Goal: Information Seeking & Learning: Learn about a topic

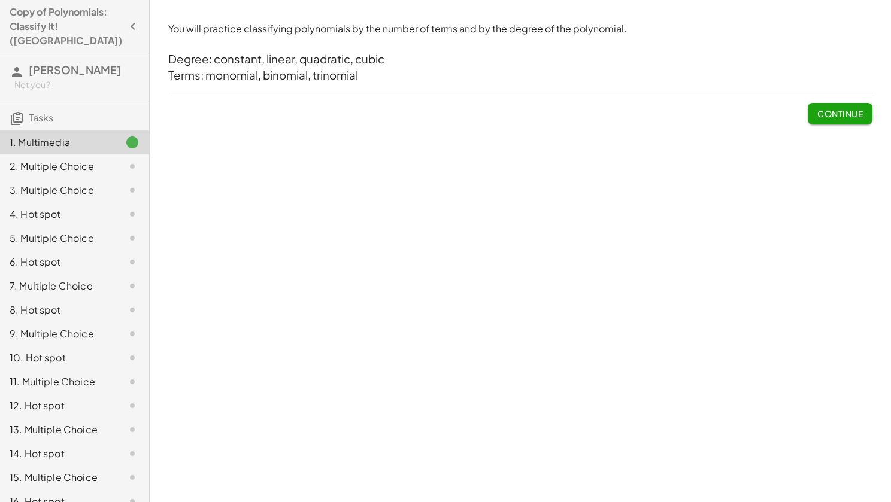
click at [831, 117] on span "Continue" at bounding box center [839, 113] width 45 height 11
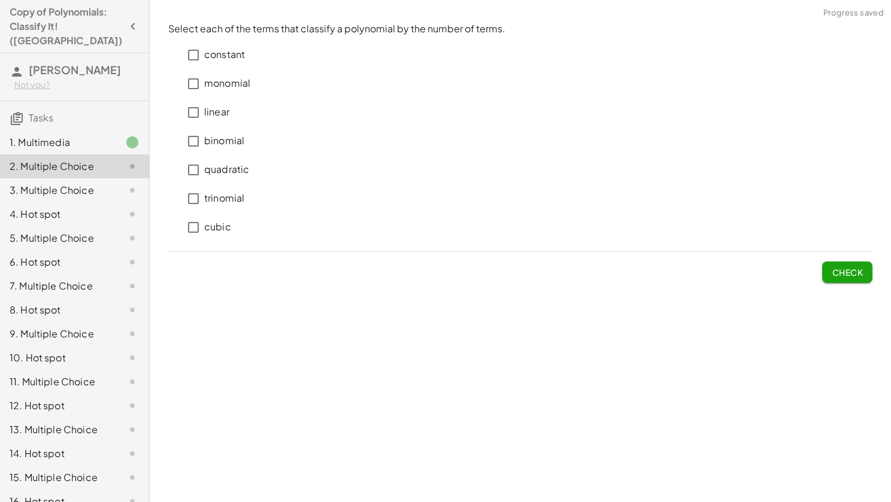
click at [220, 56] on p "constant" at bounding box center [224, 55] width 41 height 14
click at [864, 273] on button "Check" at bounding box center [847, 273] width 50 height 22
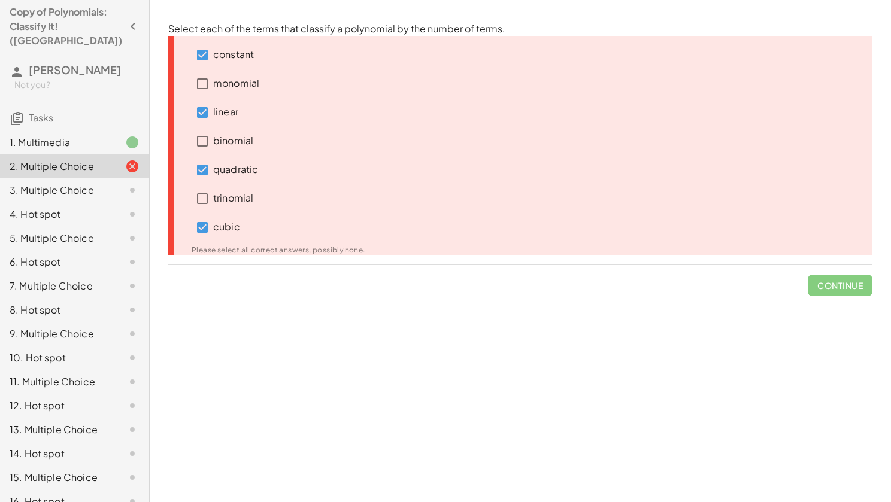
click at [187, 80] on icon at bounding box center [184, 76] width 14 height 14
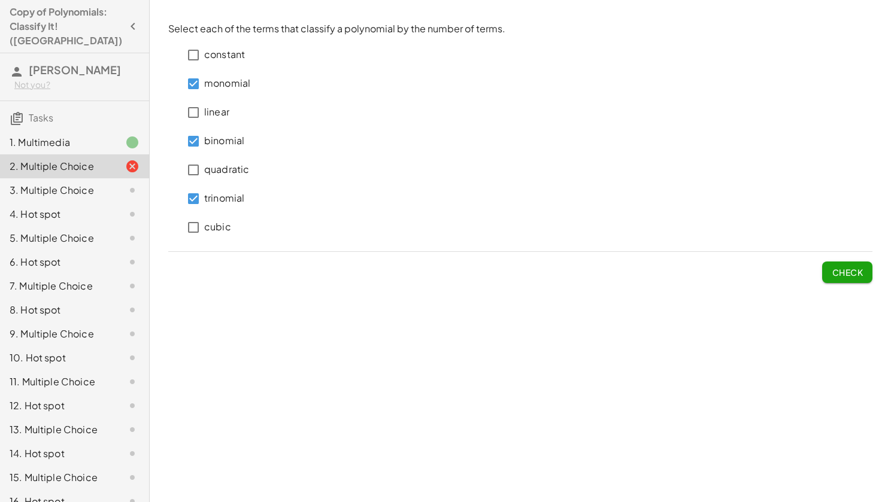
click at [840, 268] on span "Check" at bounding box center [847, 272] width 31 height 11
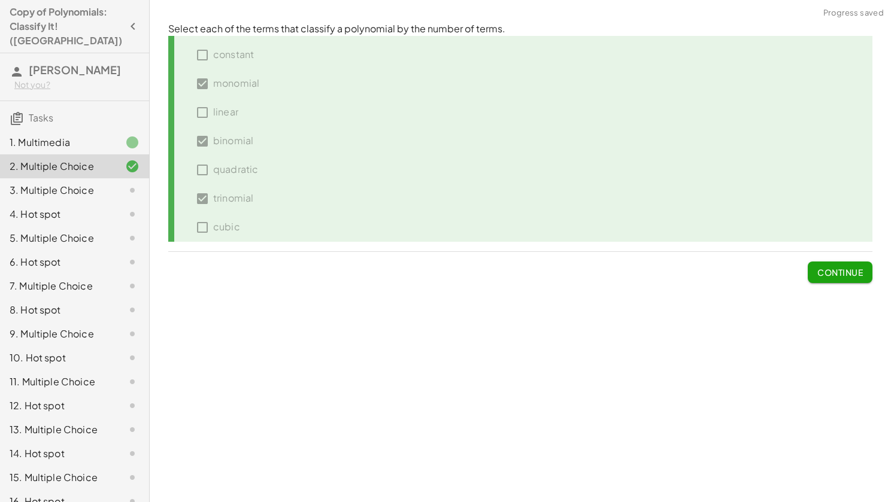
click at [863, 273] on button "Continue" at bounding box center [840, 273] width 65 height 22
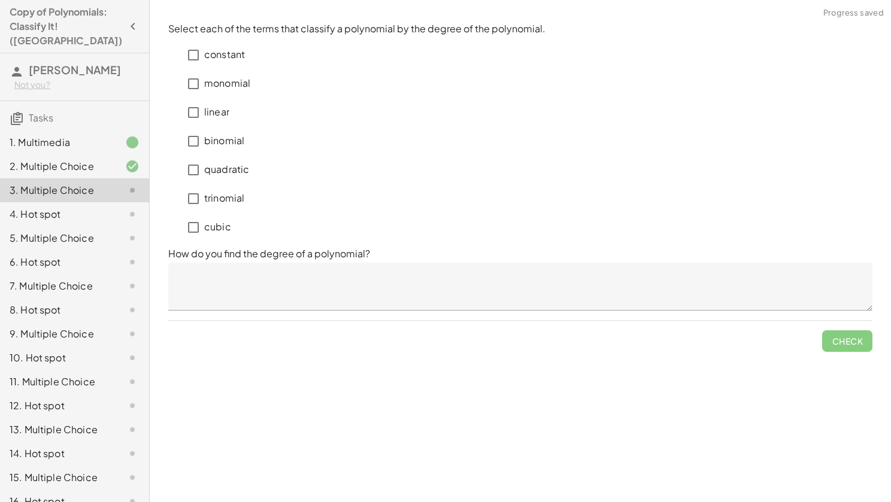
click at [206, 54] on p "constant" at bounding box center [224, 55] width 41 height 14
click at [251, 268] on textarea at bounding box center [520, 287] width 704 height 48
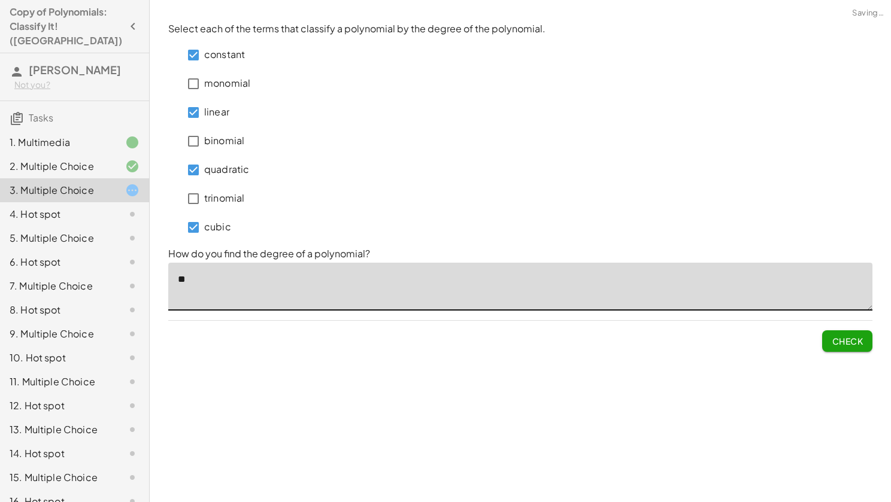
type textarea "*"
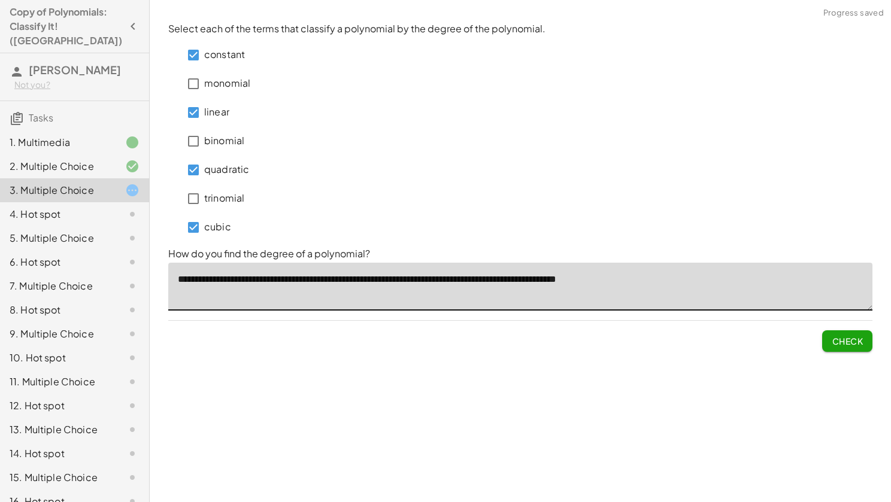
type textarea "**********"
click at [847, 350] on button "Check" at bounding box center [847, 341] width 50 height 22
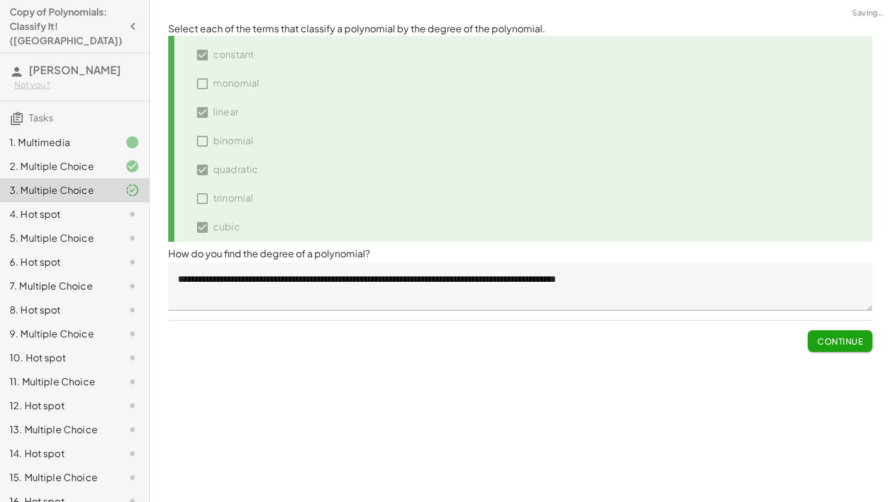
click at [848, 347] on button "Continue" at bounding box center [840, 341] width 65 height 22
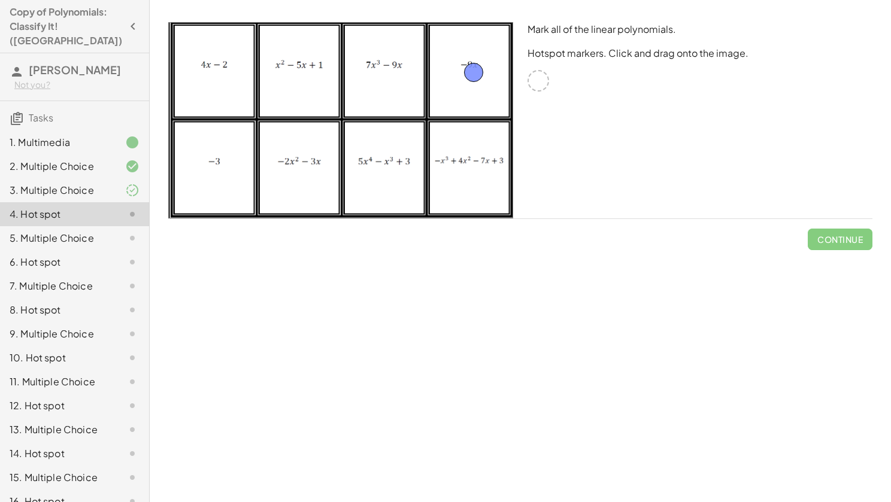
drag, startPoint x: 539, startPoint y: 87, endPoint x: 475, endPoint y: 78, distance: 64.6
drag, startPoint x: 532, startPoint y: 85, endPoint x: 229, endPoint y: 152, distance: 310.8
drag, startPoint x: 538, startPoint y: 78, endPoint x: 210, endPoint y: 77, distance: 328.7
drag, startPoint x: 236, startPoint y: 146, endPoint x: 533, endPoint y: 90, distance: 302.1
click at [840, 235] on span "Check" at bounding box center [847, 239] width 31 height 11
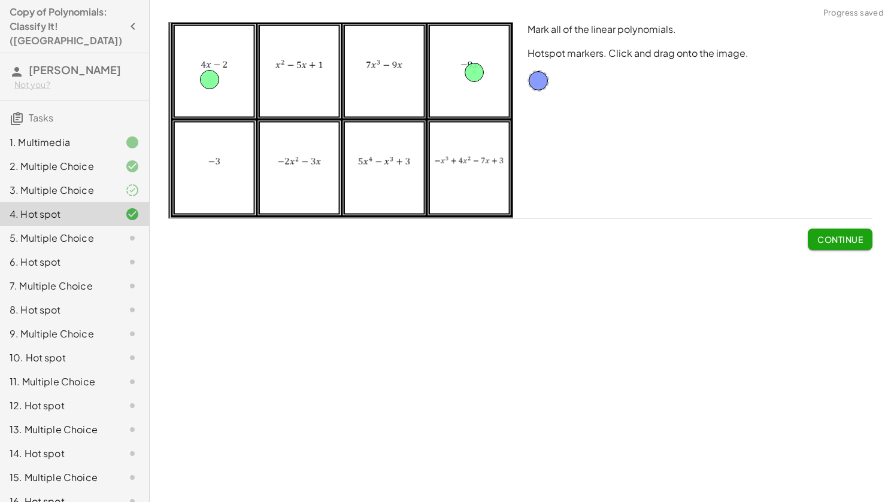
click at [838, 235] on span "Continue" at bounding box center [839, 239] width 45 height 11
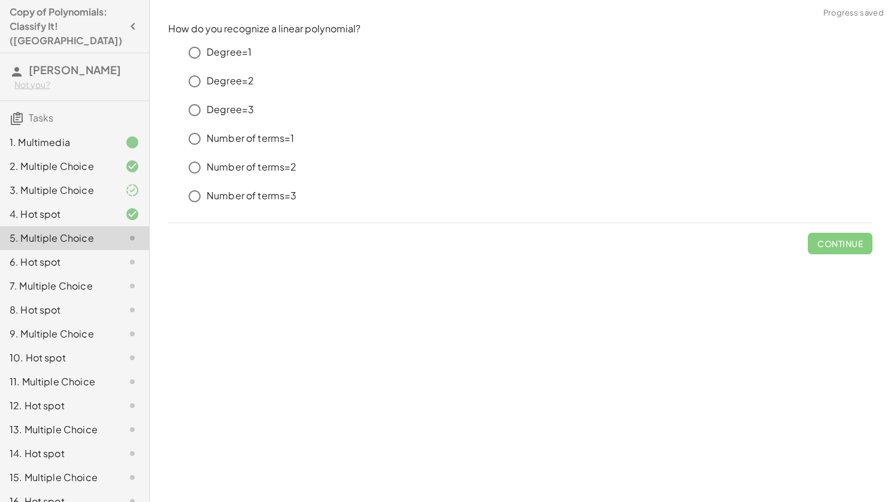
click at [233, 53] on p "Degree=1" at bounding box center [229, 52] width 45 height 14
click at [849, 240] on span "Check" at bounding box center [847, 243] width 31 height 11
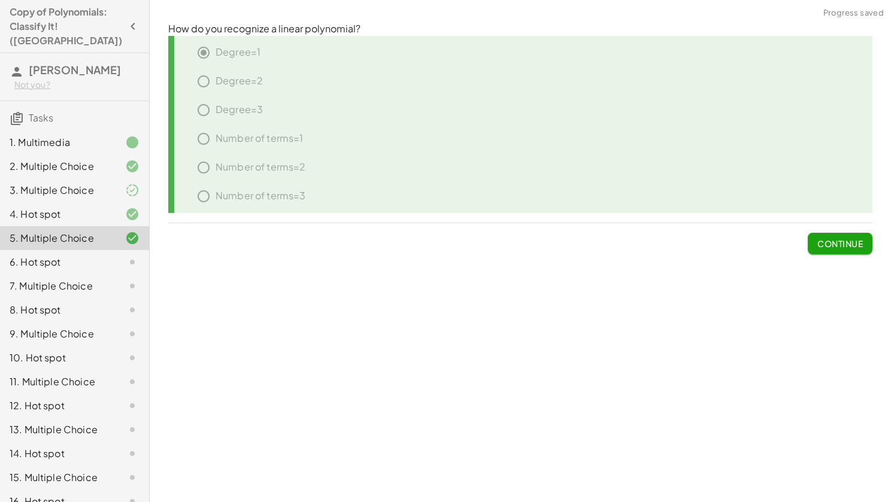
click at [849, 240] on span "Continue" at bounding box center [839, 243] width 45 height 11
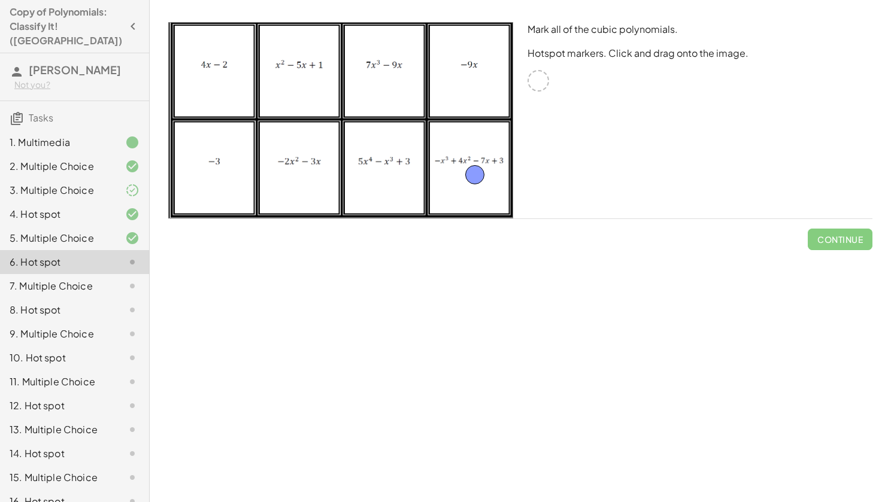
drag, startPoint x: 536, startPoint y: 83, endPoint x: 472, endPoint y: 175, distance: 111.8
drag, startPoint x: 533, startPoint y: 79, endPoint x: 374, endPoint y: 63, distance: 160.1
click at [827, 245] on button "Check" at bounding box center [847, 240] width 50 height 22
click at [827, 245] on button "Continue" at bounding box center [840, 240] width 65 height 22
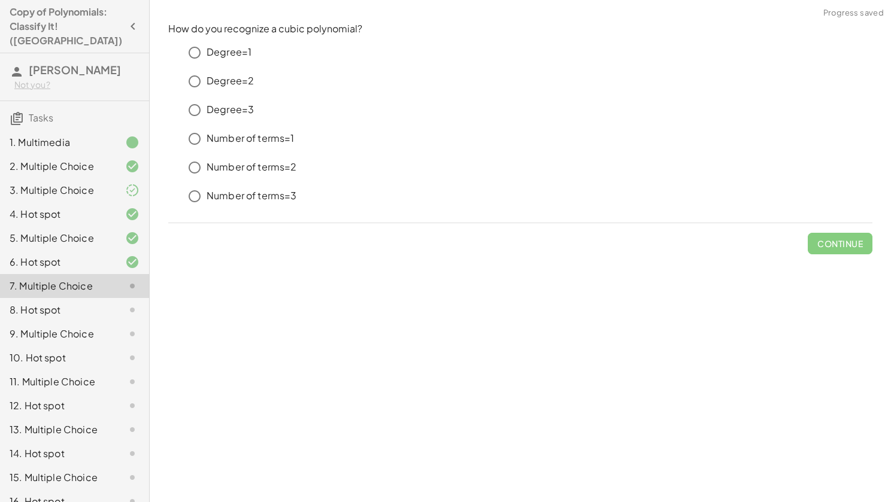
click at [233, 192] on p "Number of terms=3" at bounding box center [252, 196] width 90 height 14
click at [852, 242] on span "Check" at bounding box center [847, 243] width 31 height 11
click at [844, 238] on span "Check" at bounding box center [847, 243] width 31 height 11
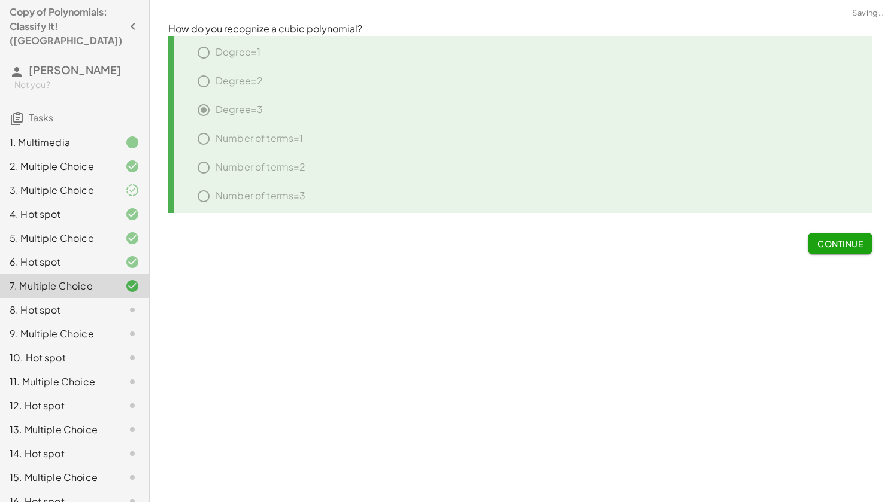
click at [844, 238] on span "Continue" at bounding box center [839, 243] width 45 height 11
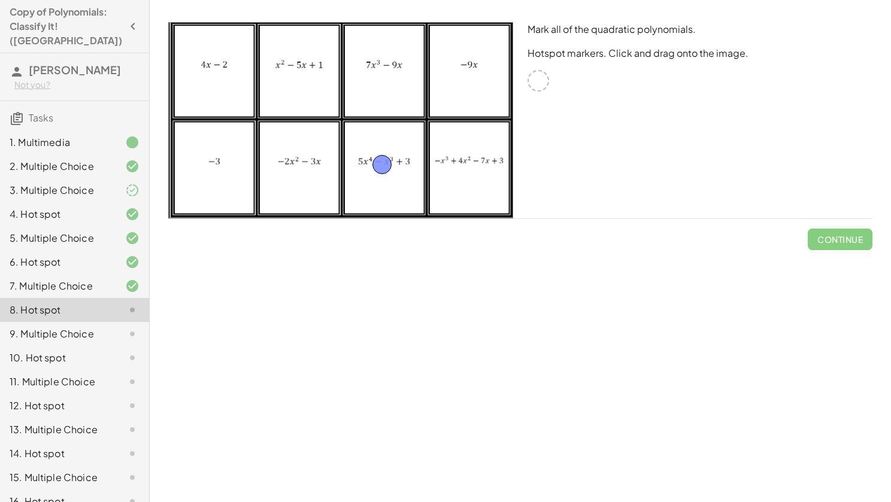
drag, startPoint x: 538, startPoint y: 75, endPoint x: 382, endPoint y: 159, distance: 176.8
drag, startPoint x: 389, startPoint y: 166, endPoint x: 307, endPoint y: 77, distance: 121.2
drag, startPoint x: 540, startPoint y: 83, endPoint x: 313, endPoint y: 154, distance: 238.6
click at [849, 247] on button "Check" at bounding box center [847, 240] width 50 height 22
click at [849, 247] on button "Continue" at bounding box center [840, 240] width 65 height 22
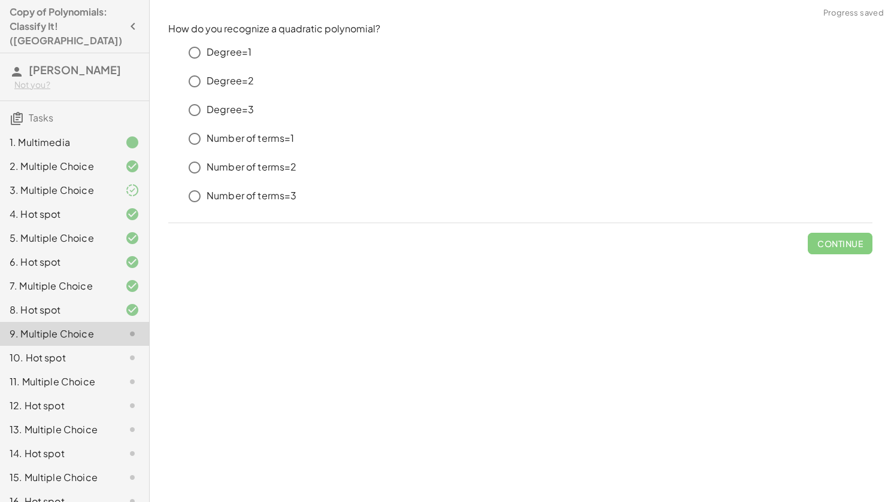
click at [211, 78] on p "Degree=2" at bounding box center [230, 81] width 47 height 14
click at [858, 247] on span "Check" at bounding box center [847, 243] width 31 height 11
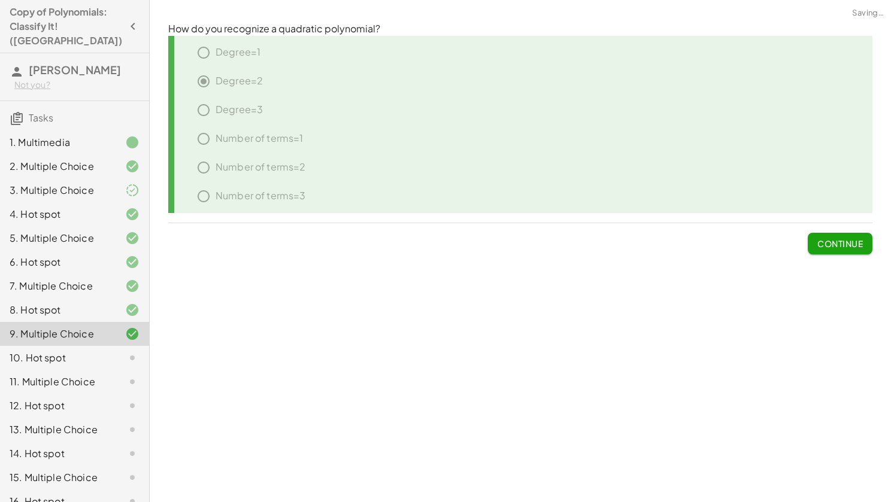
click at [858, 247] on span "Continue" at bounding box center [839, 243] width 45 height 11
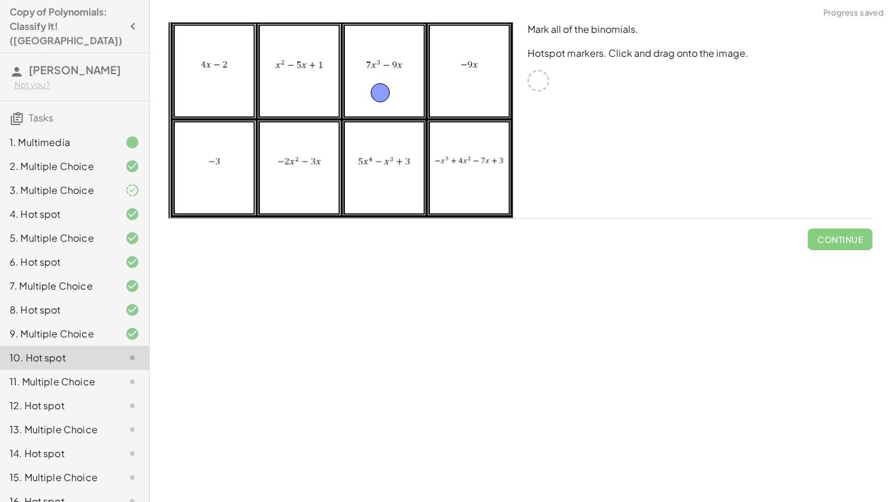
drag, startPoint x: 543, startPoint y: 83, endPoint x: 386, endPoint y: 94, distance: 157.9
drag, startPoint x: 539, startPoint y: 81, endPoint x: 223, endPoint y: 78, distance: 315.5
drag, startPoint x: 535, startPoint y: 84, endPoint x: 313, endPoint y: 187, distance: 244.8
click at [826, 234] on button "Check" at bounding box center [847, 240] width 50 height 22
click at [826, 234] on span "Continue" at bounding box center [839, 239] width 45 height 11
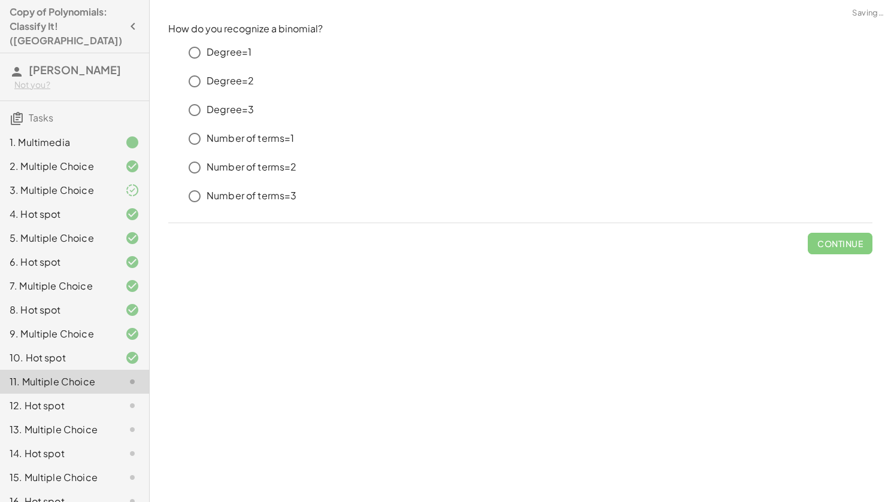
click at [241, 171] on p "Number of terms=2" at bounding box center [252, 167] width 90 height 14
click at [854, 238] on span "Check" at bounding box center [847, 243] width 31 height 11
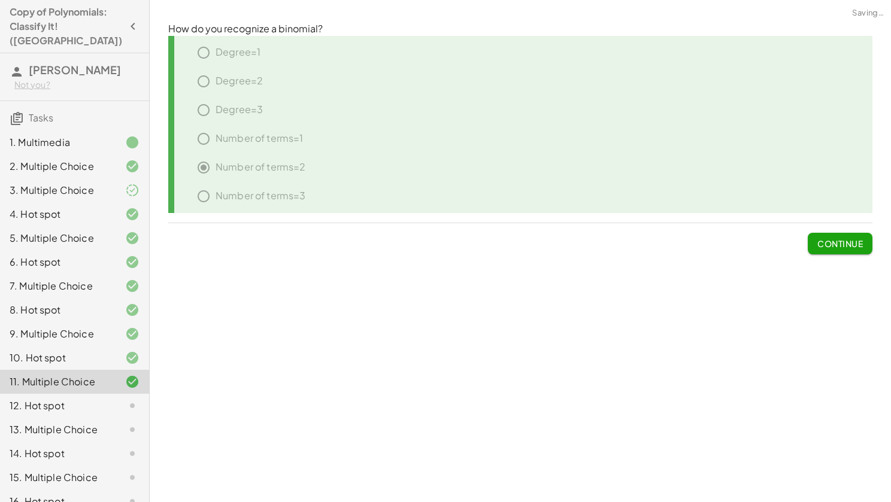
click at [854, 238] on span "Continue" at bounding box center [839, 243] width 45 height 11
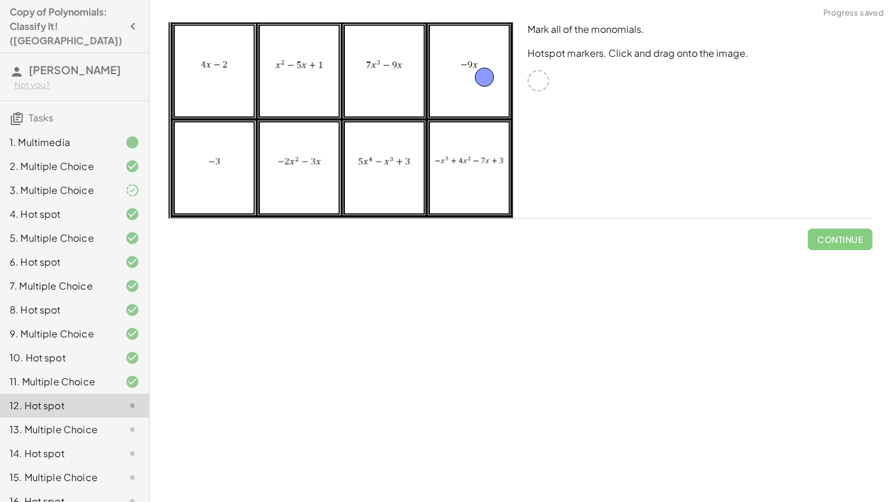
drag, startPoint x: 534, startPoint y: 80, endPoint x: 475, endPoint y: 75, distance: 58.9
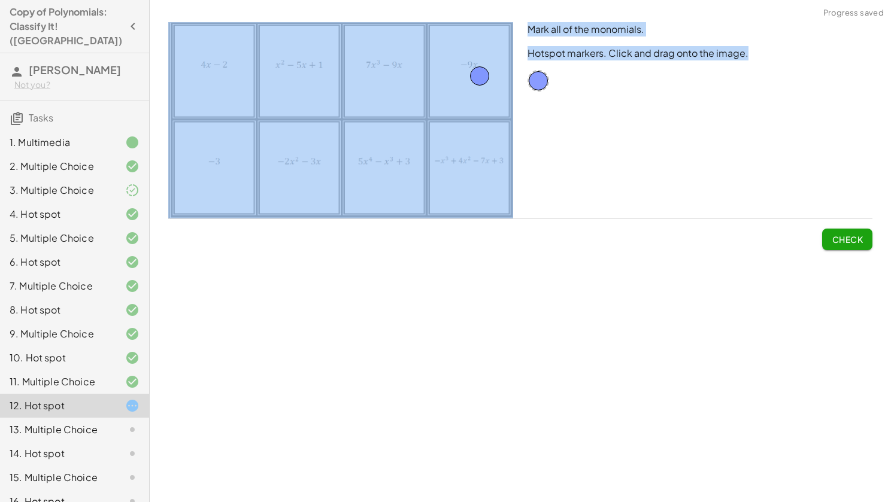
drag, startPoint x: 547, startPoint y: 83, endPoint x: 475, endPoint y: 109, distance: 76.5
click at [475, 109] on div "Mark all of the monomials. Hotspot markers. Click and drag onto the image." at bounding box center [520, 120] width 718 height 211
click at [538, 97] on div "Mark all of the monomials. Hotspot markers. Click and drag onto the image." at bounding box center [699, 120] width 359 height 211
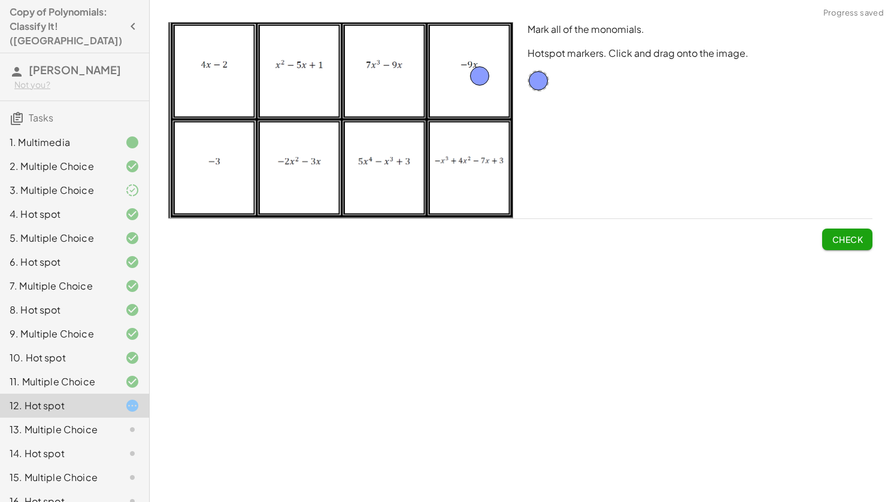
click at [537, 68] on div "Mark all of the monomials. Hotspot markers. Click and drag onto the image." at bounding box center [699, 120] width 359 height 211
drag, startPoint x: 538, startPoint y: 75, endPoint x: 210, endPoint y: 170, distance: 341.0
click at [838, 236] on span "Check" at bounding box center [847, 239] width 31 height 11
click at [838, 236] on span "Continue" at bounding box center [839, 239] width 45 height 11
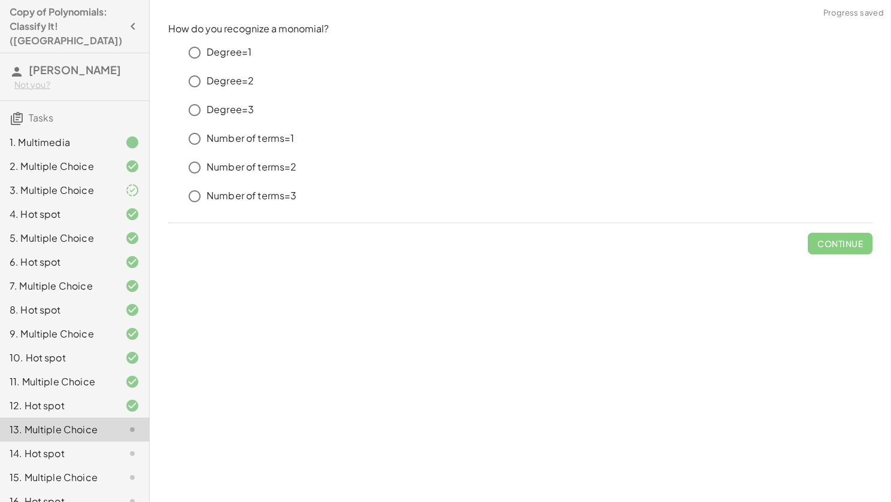
click at [226, 144] on p "Number of terms=1" at bounding box center [251, 139] width 88 height 14
click at [864, 242] on button "Check" at bounding box center [847, 244] width 50 height 22
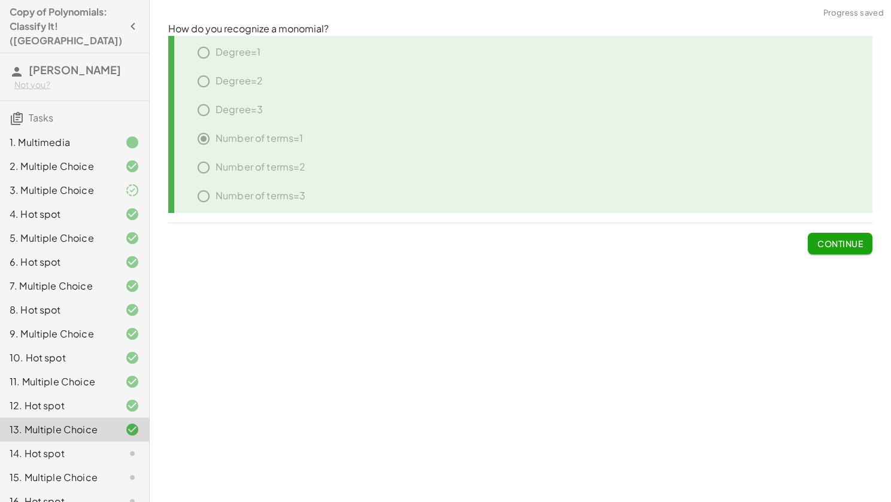
click at [846, 244] on span "Continue" at bounding box center [839, 243] width 45 height 11
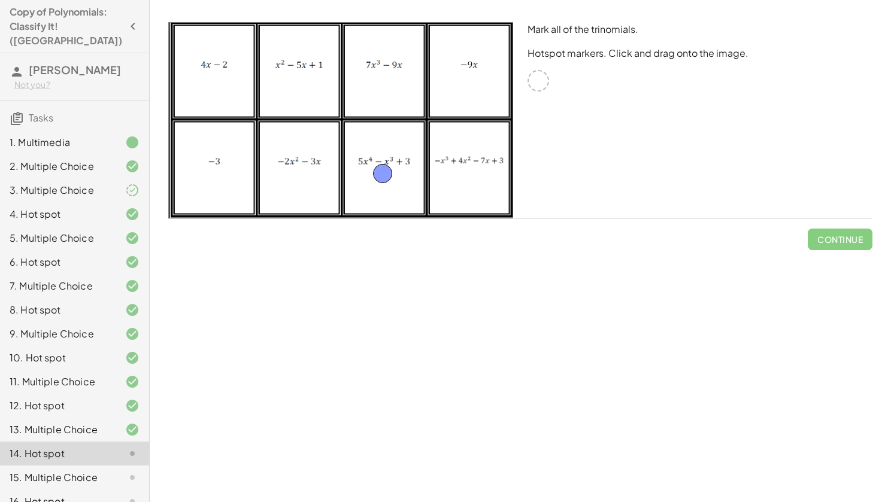
drag, startPoint x: 534, startPoint y: 77, endPoint x: 381, endPoint y: 170, distance: 179.2
drag, startPoint x: 539, startPoint y: 80, endPoint x: 317, endPoint y: 75, distance: 222.2
click at [843, 236] on span "Check" at bounding box center [847, 239] width 31 height 11
click at [843, 236] on span "Continue" at bounding box center [839, 239] width 45 height 11
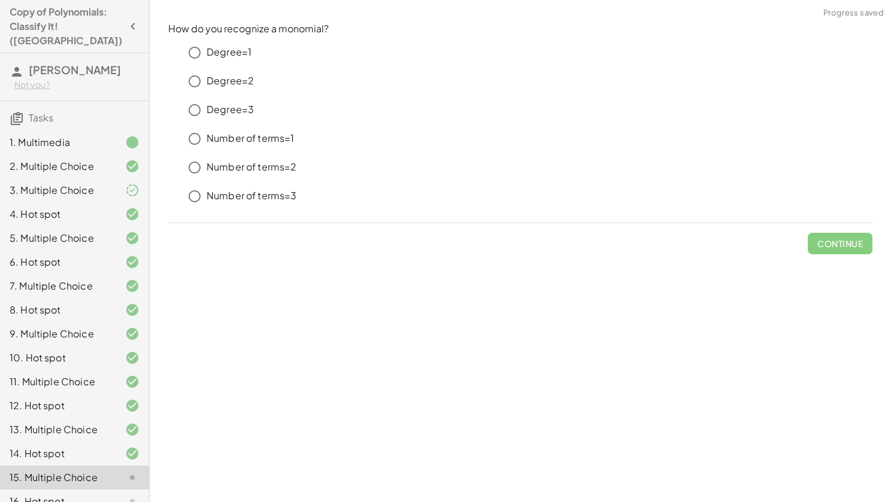
click at [226, 139] on p "Number of terms=1" at bounding box center [251, 139] width 88 height 14
click at [836, 244] on span "Check" at bounding box center [847, 243] width 31 height 11
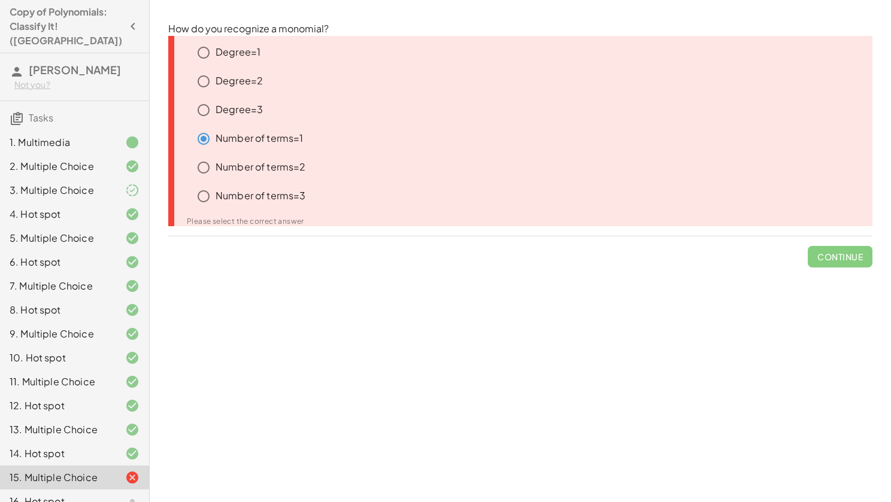
click at [233, 200] on p "Number of terms=3" at bounding box center [261, 196] width 90 height 14
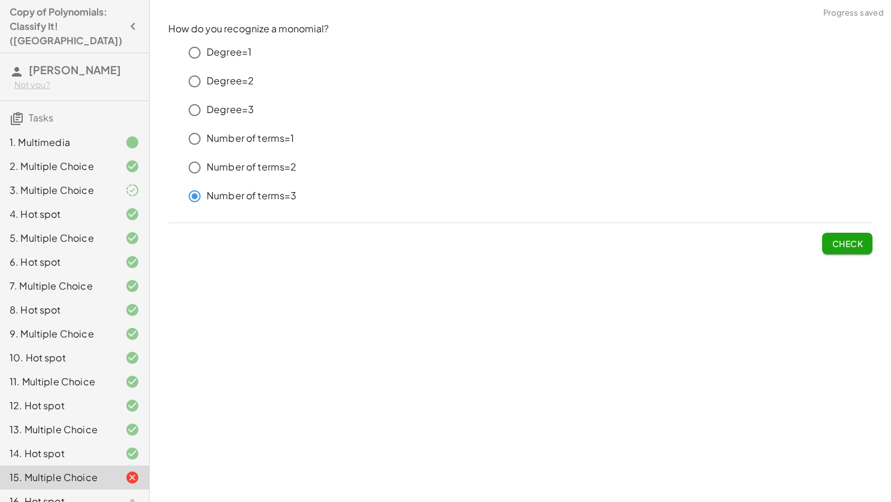
click at [863, 234] on button "Check" at bounding box center [847, 244] width 50 height 22
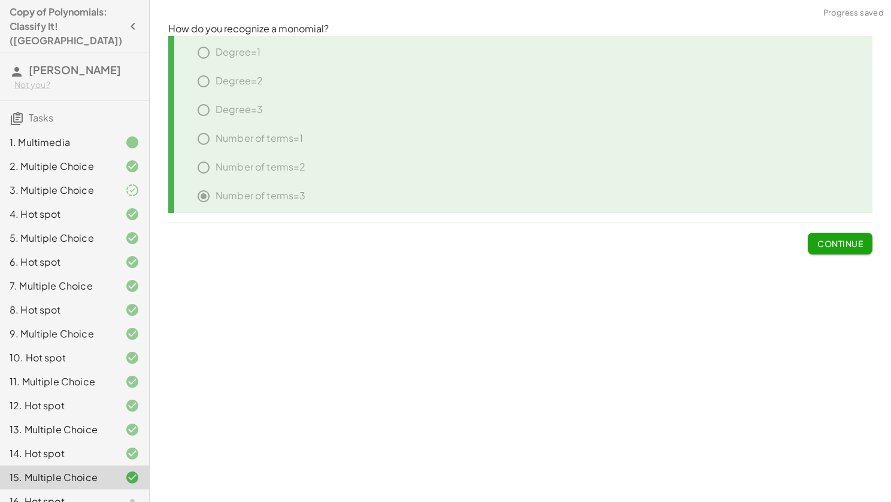
click at [858, 241] on span "Continue" at bounding box center [839, 243] width 45 height 11
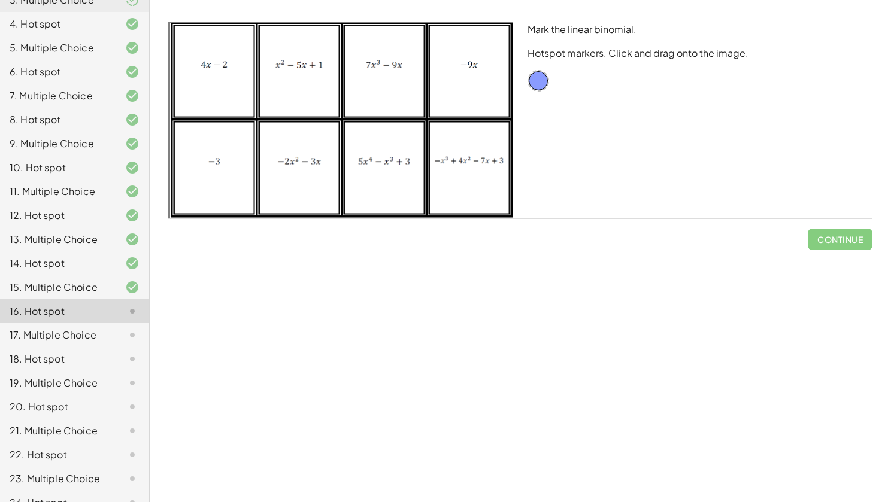
scroll to position [192, 0]
drag, startPoint x: 536, startPoint y: 77, endPoint x: 398, endPoint y: 57, distance: 139.1
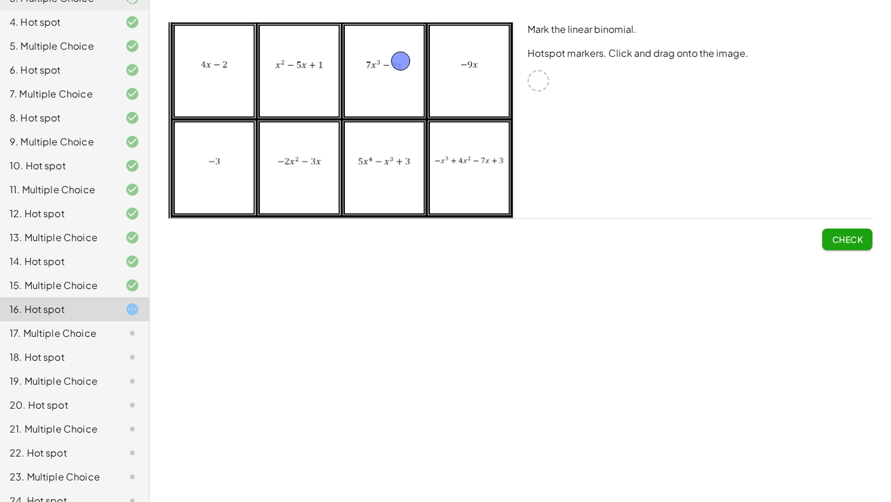
click at [848, 235] on span "Check" at bounding box center [847, 239] width 31 height 11
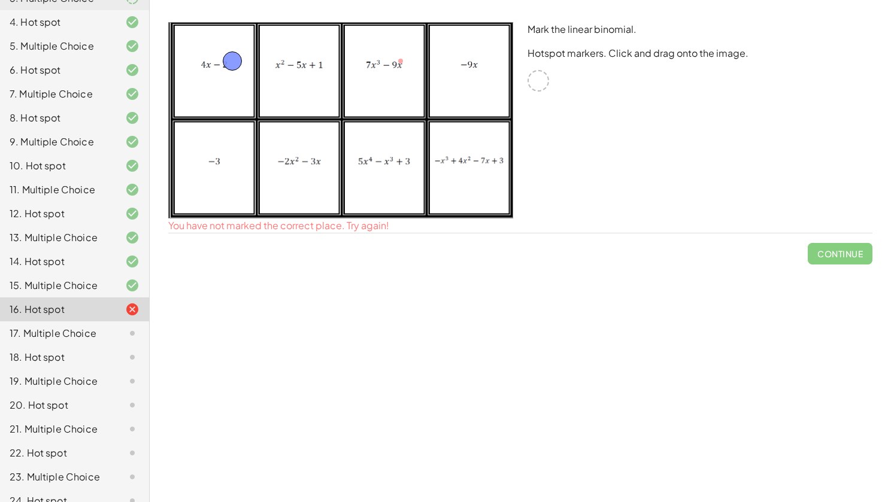
drag, startPoint x: 397, startPoint y: 60, endPoint x: 229, endPoint y: 60, distance: 168.2
click at [828, 236] on button "Check" at bounding box center [847, 240] width 50 height 22
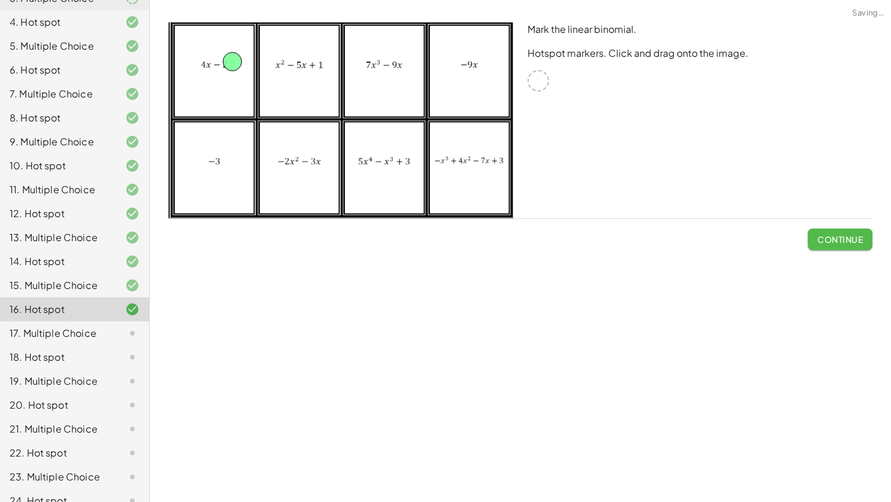
click at [828, 236] on span "Continue" at bounding box center [839, 239] width 45 height 11
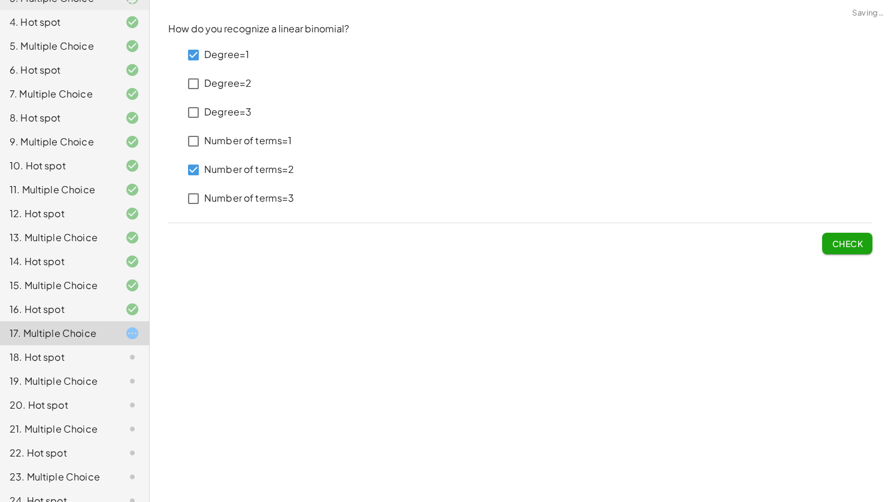
click at [835, 251] on button "Check" at bounding box center [847, 244] width 50 height 22
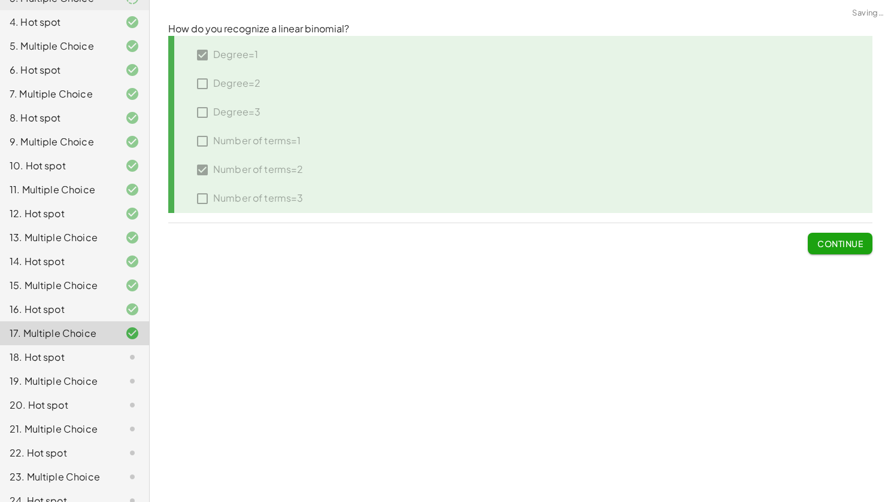
click at [836, 250] on button "Continue" at bounding box center [840, 244] width 65 height 22
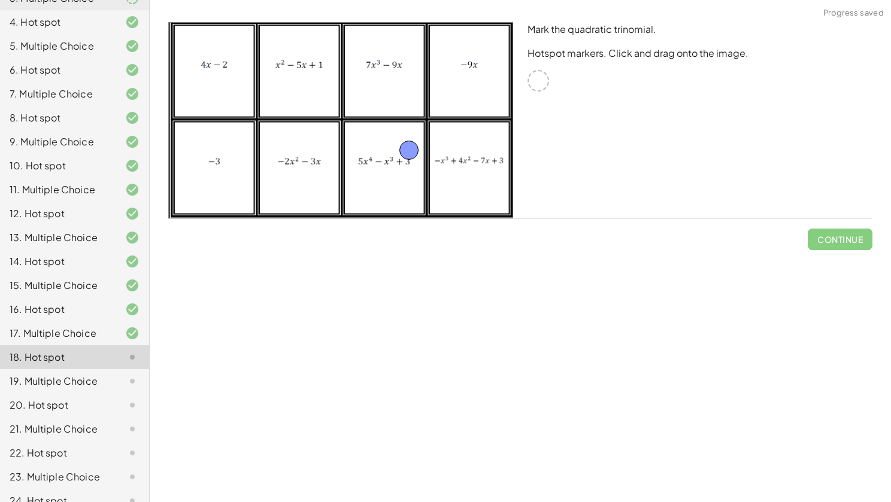
drag, startPoint x: 538, startPoint y: 78, endPoint x: 407, endPoint y: 147, distance: 147.8
click at [844, 234] on span "Check" at bounding box center [847, 239] width 31 height 11
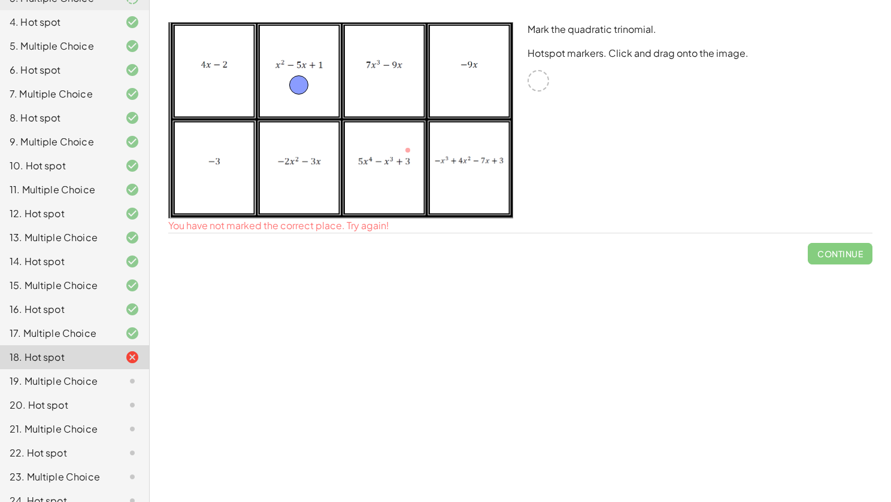
drag, startPoint x: 412, startPoint y: 153, endPoint x: 303, endPoint y: 86, distance: 127.6
click at [849, 232] on button "Check" at bounding box center [847, 240] width 50 height 22
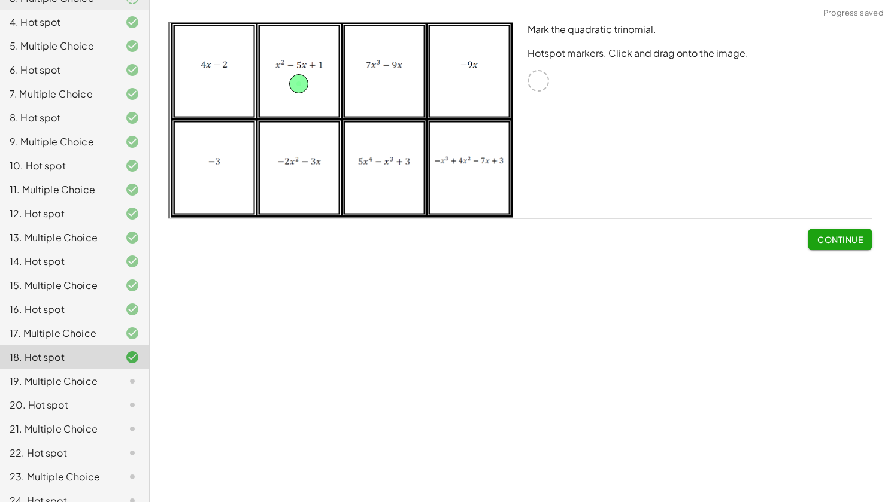
click at [849, 232] on button "Continue" at bounding box center [840, 240] width 65 height 22
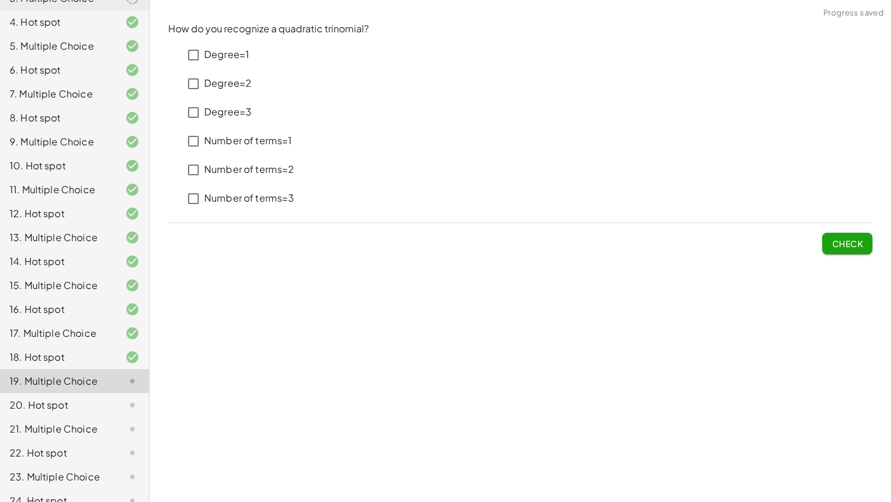
click at [236, 80] on p "Degree=2" at bounding box center [227, 84] width 47 height 14
click at [256, 196] on p "Number of terms=3" at bounding box center [249, 199] width 90 height 14
click at [856, 248] on span "Check" at bounding box center [847, 243] width 31 height 11
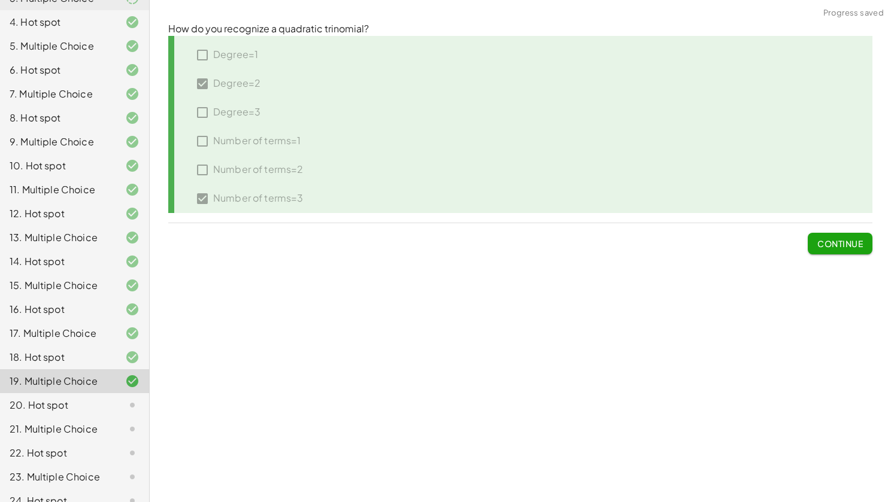
click at [856, 248] on span "Continue" at bounding box center [839, 243] width 45 height 11
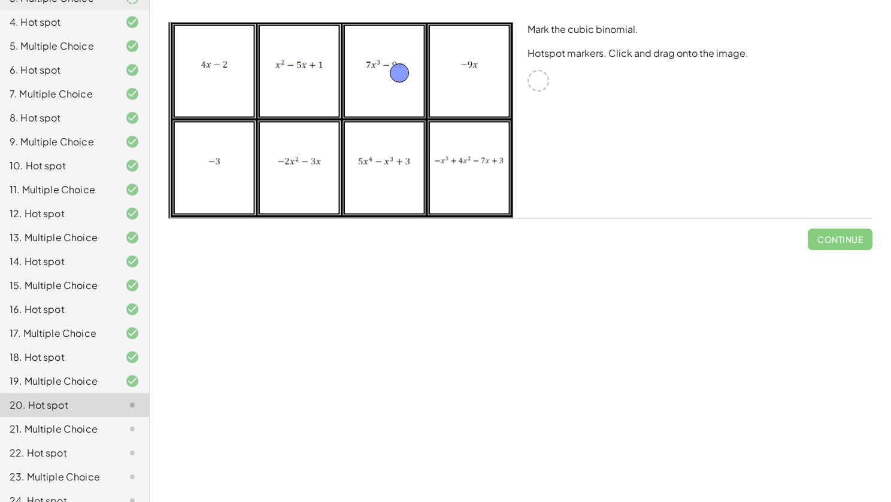
drag, startPoint x: 539, startPoint y: 86, endPoint x: 400, endPoint y: 78, distance: 139.1
click at [848, 245] on button "Check" at bounding box center [847, 240] width 50 height 22
click at [848, 245] on button "Continue" at bounding box center [840, 240] width 65 height 22
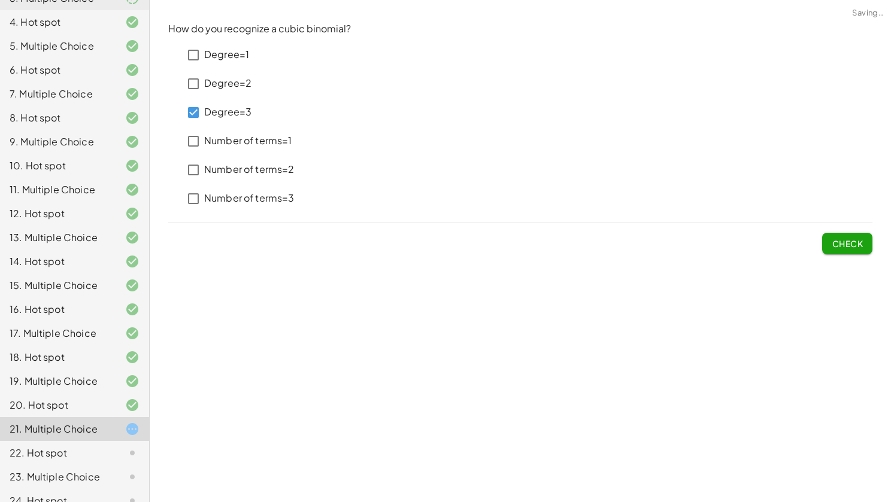
click at [239, 174] on p "Number of terms=2" at bounding box center [249, 170] width 90 height 14
click at [834, 251] on button "Check" at bounding box center [847, 244] width 50 height 22
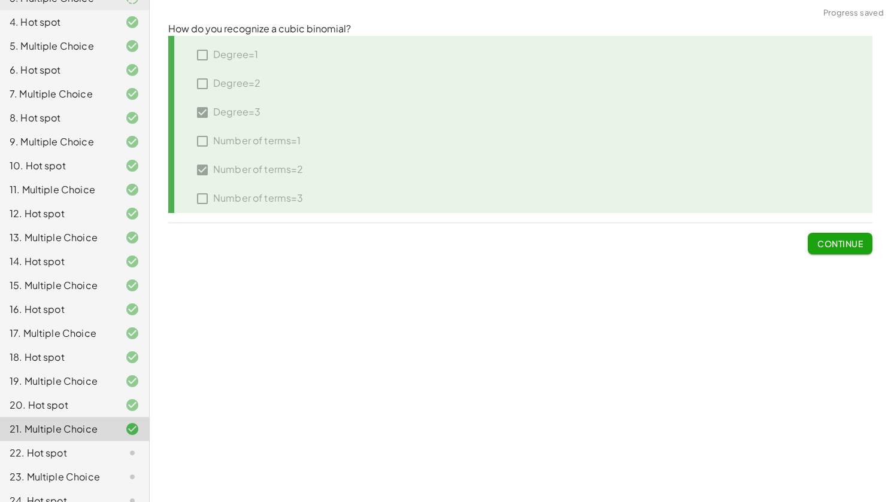
click at [834, 251] on button "Continue" at bounding box center [840, 244] width 65 height 22
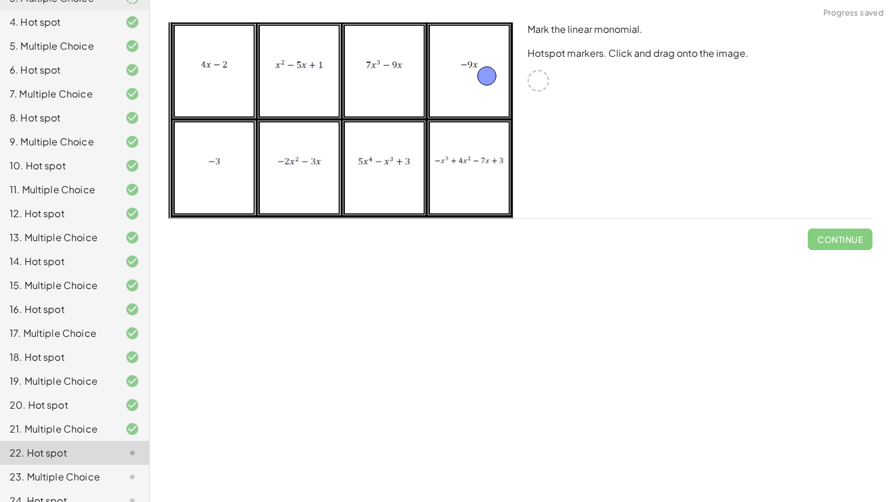
drag, startPoint x: 539, startPoint y: 83, endPoint x: 488, endPoint y: 78, distance: 51.7
click at [844, 250] on div "Mark the linear monomial. Hotspot markers. Click and drag onto the image. Check" at bounding box center [520, 136] width 718 height 242
click at [840, 243] on span "Check" at bounding box center [847, 239] width 31 height 11
click at [840, 243] on span "Continue" at bounding box center [839, 239] width 45 height 11
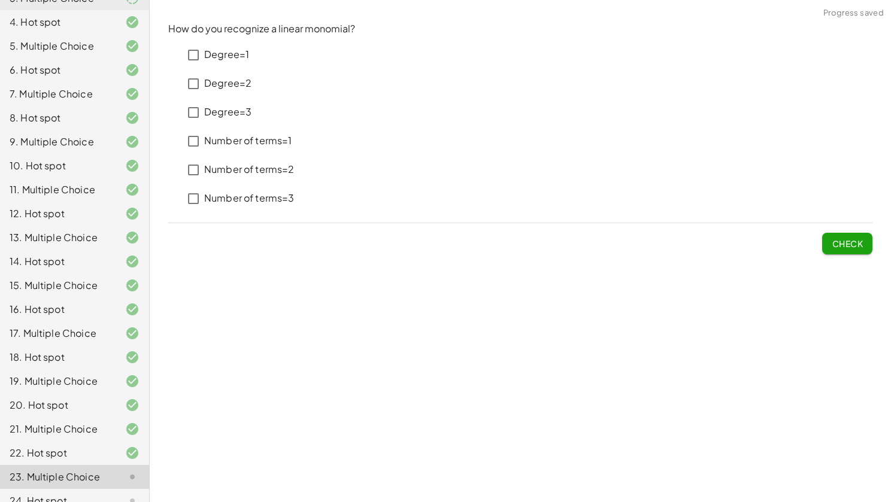
click at [204, 56] on p "Degree=1" at bounding box center [226, 55] width 45 height 14
click at [219, 140] on p "Number of terms=1" at bounding box center [248, 141] width 88 height 14
click at [854, 238] on span "Check" at bounding box center [847, 243] width 31 height 11
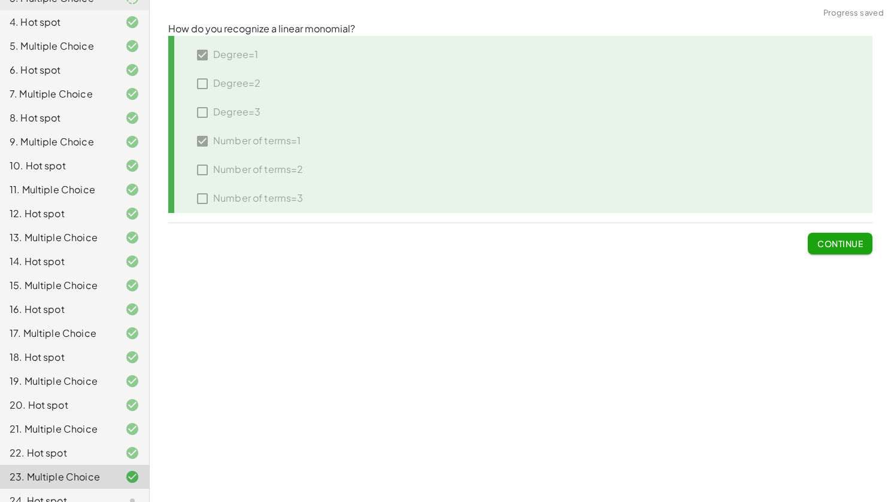
click at [855, 250] on button "Continue" at bounding box center [840, 244] width 65 height 22
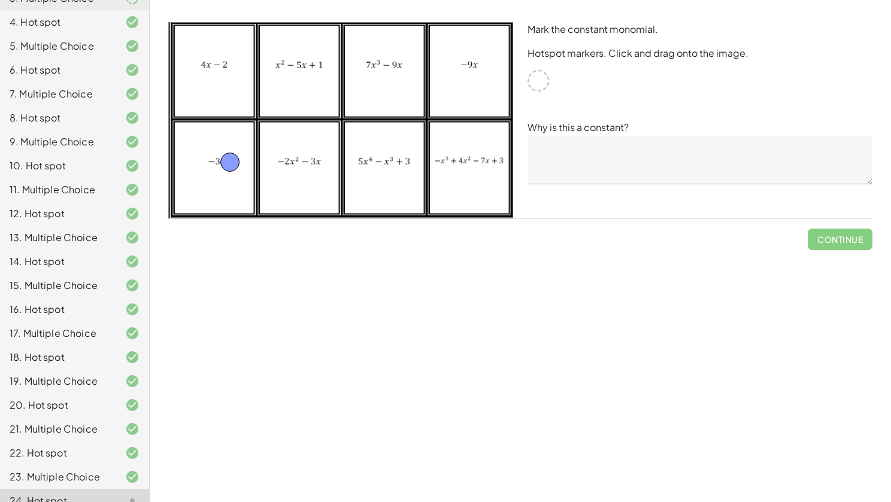
drag, startPoint x: 535, startPoint y: 79, endPoint x: 229, endPoint y: 161, distance: 317.3
click at [587, 162] on textarea at bounding box center [699, 160] width 345 height 48
click at [851, 243] on span "Check" at bounding box center [847, 239] width 31 height 11
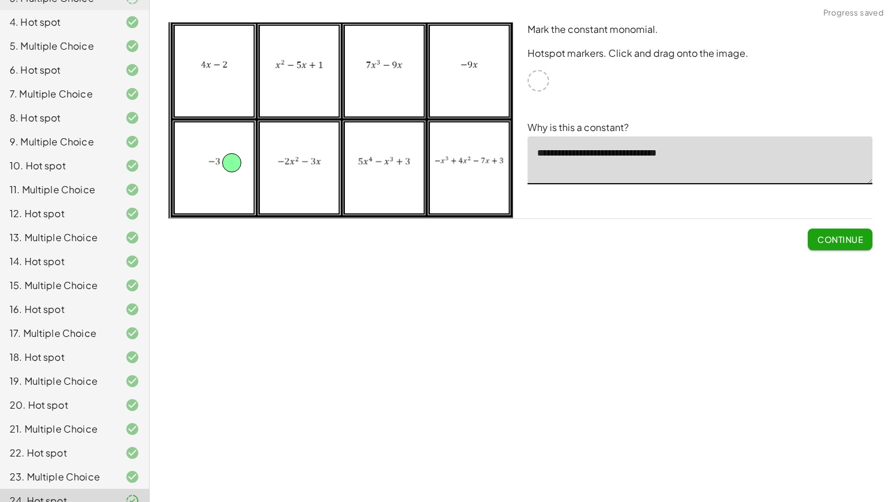
click at [615, 153] on textarea "**********" at bounding box center [699, 160] width 345 height 48
type textarea "**********"
click at [820, 239] on span "Submit Changes" at bounding box center [823, 239] width 77 height 11
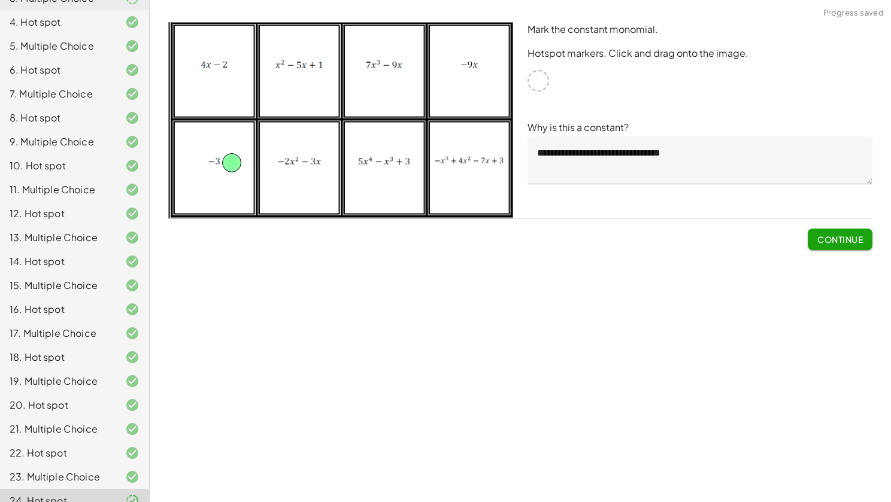
click at [829, 238] on span "Continue" at bounding box center [839, 239] width 45 height 11
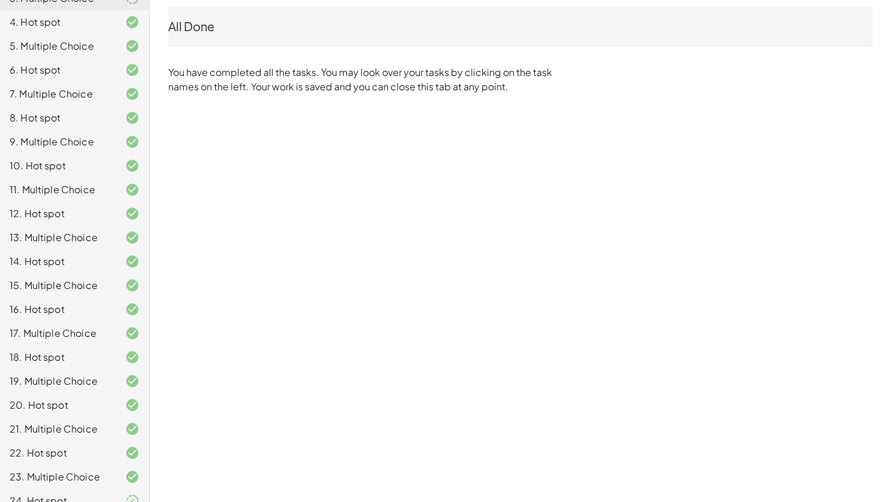
click at [69, 470] on div "23. Multiple Choice" at bounding box center [58, 477] width 96 height 14
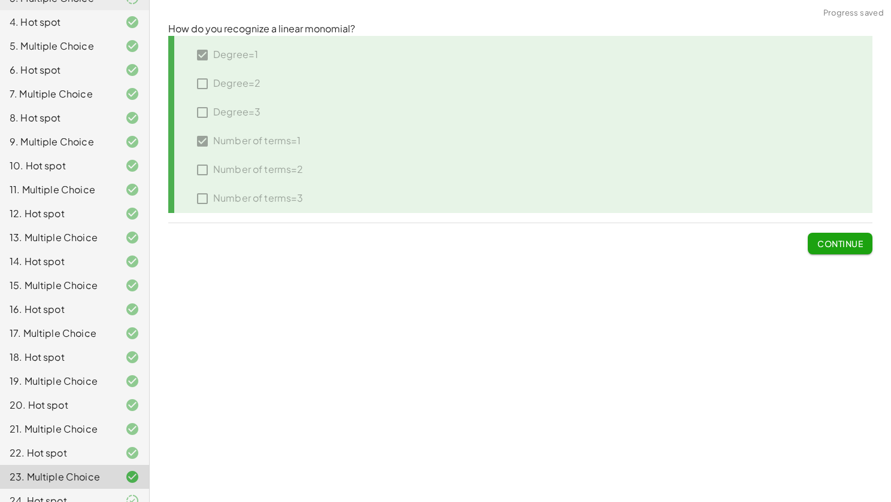
click at [69, 494] on div "24. Hot spot" at bounding box center [58, 501] width 96 height 14
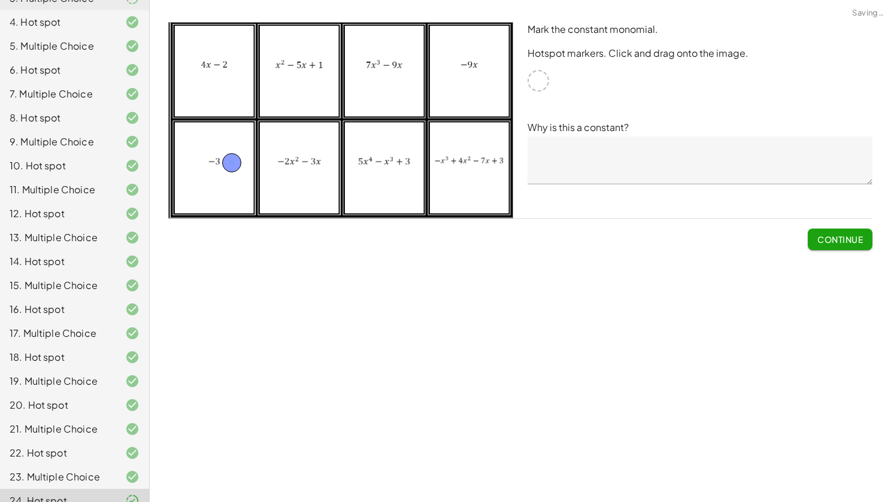
click at [676, 139] on textarea at bounding box center [699, 160] width 345 height 48
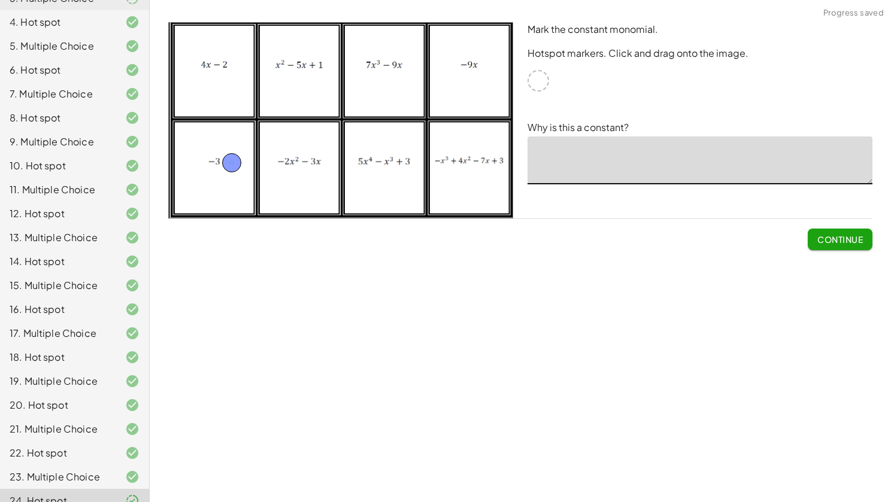
drag, startPoint x: 684, startPoint y: 151, endPoint x: 551, endPoint y: 157, distance: 133.1
click at [551, 157] on textarea at bounding box center [699, 160] width 345 height 48
type textarea "**********"
click at [830, 236] on span "Submit Changes" at bounding box center [823, 239] width 77 height 11
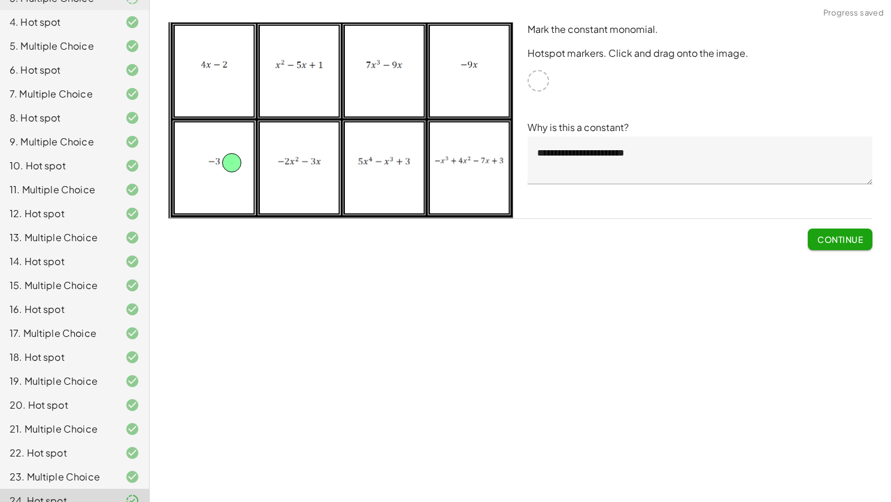
click at [844, 234] on span "Continue" at bounding box center [839, 239] width 45 height 11
